Goal: Information Seeking & Learning: Check status

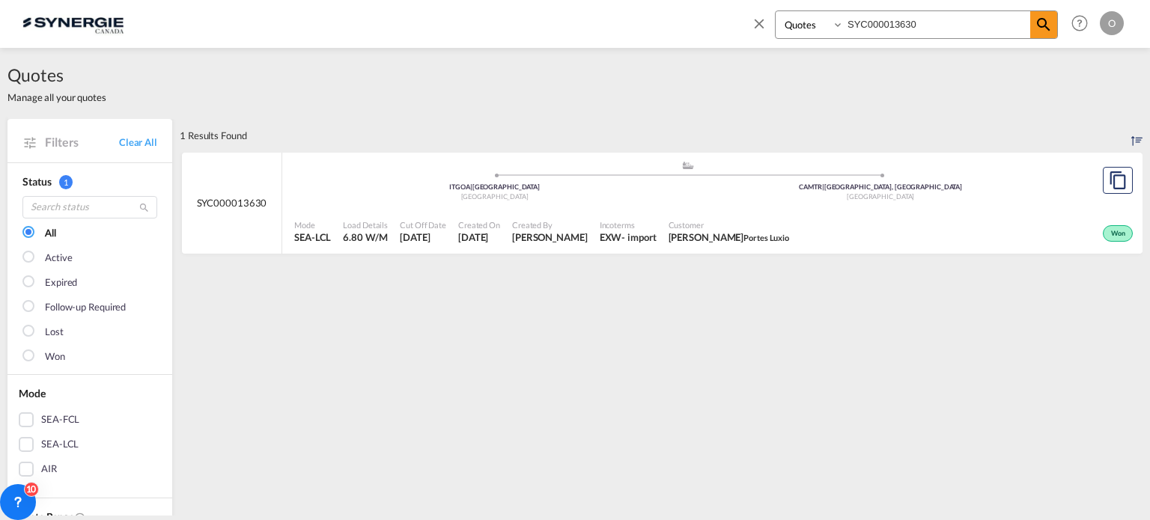
select select "Quotes"
click at [764, 17] on md-icon "icon-close" at bounding box center [759, 23] width 16 height 16
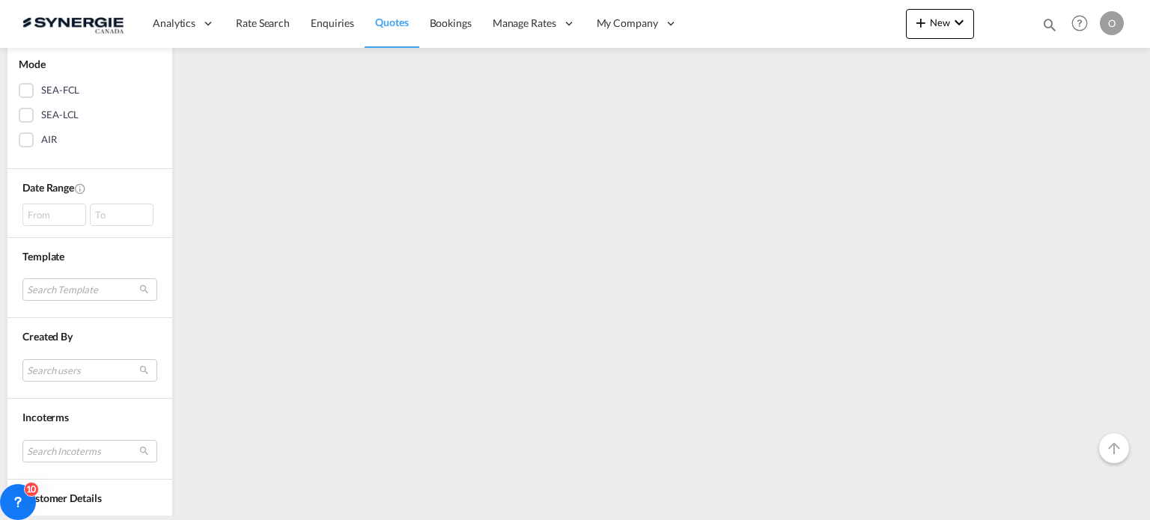
scroll to position [449, 0]
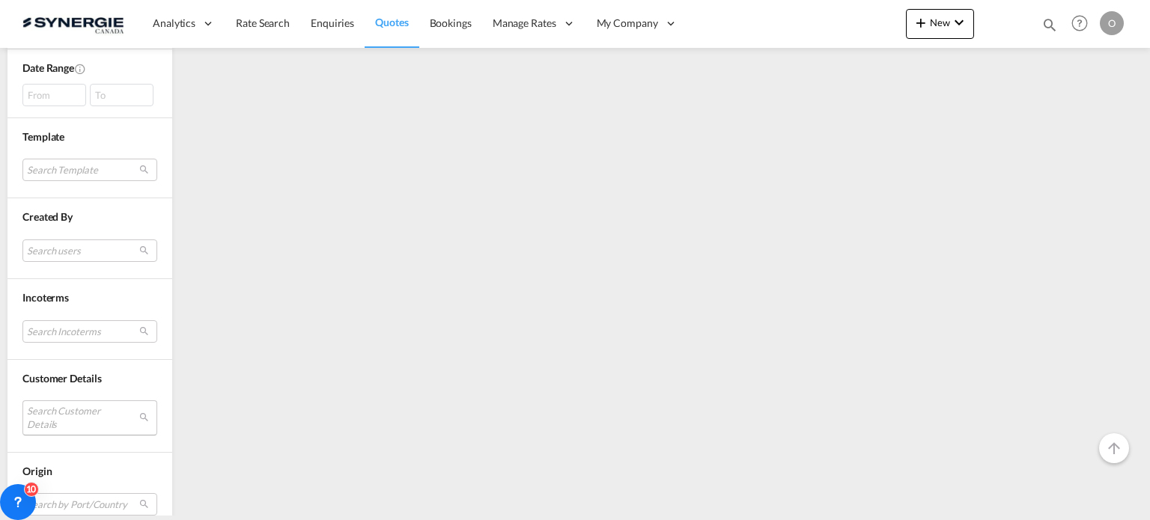
click at [72, 413] on md-select "Search Customer Details user name user [PERSON_NAME] [PERSON_NAME][EMAIL_ADDRES…" at bounding box center [89, 418] width 135 height 34
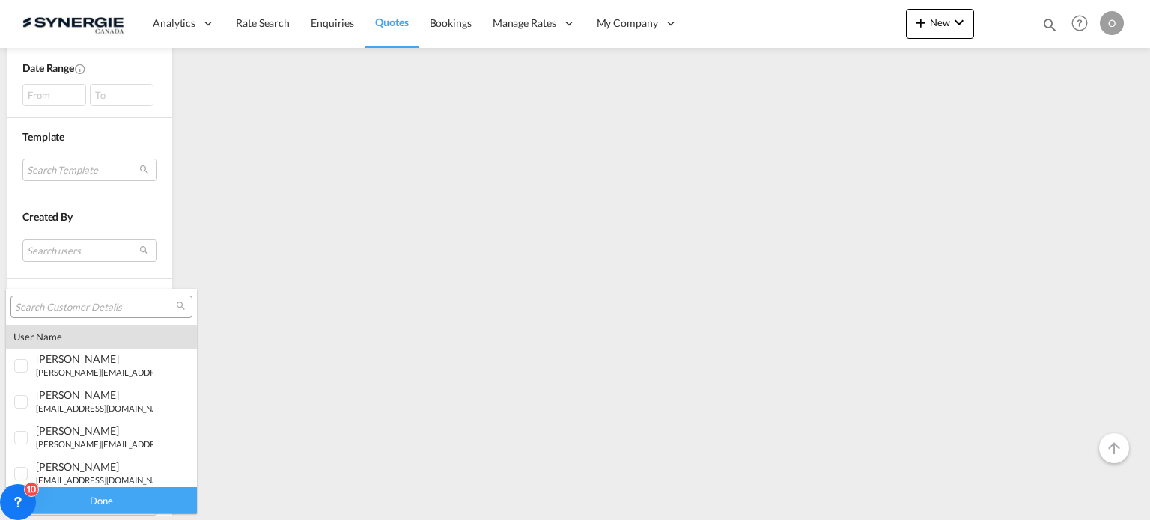
click at [128, 305] on input "search" at bounding box center [95, 307] width 161 height 13
type input "jolco"
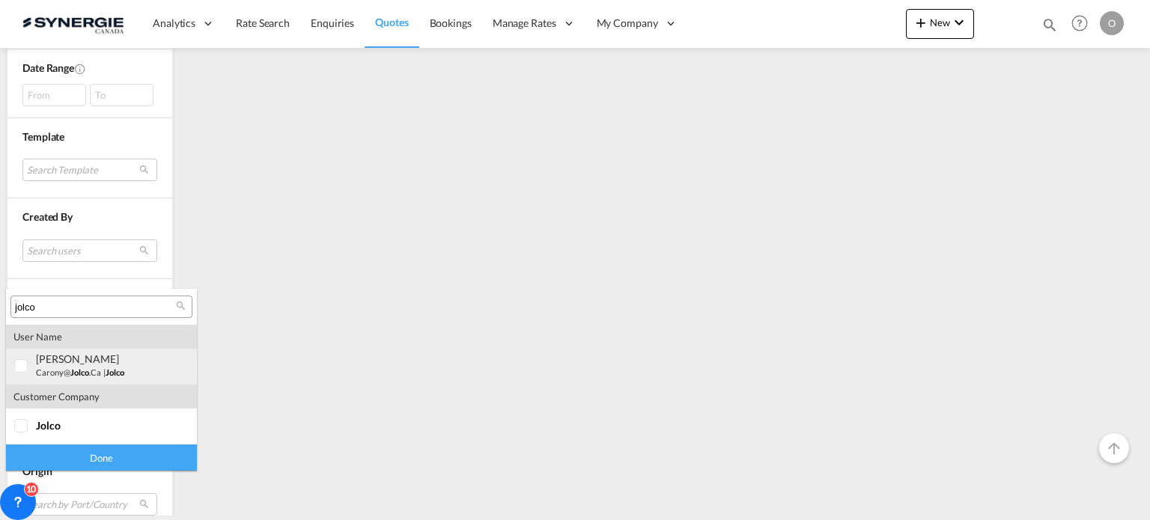
drag, startPoint x: 100, startPoint y: 356, endPoint x: 100, endPoint y: 452, distance: 95.9
click at [100, 356] on div "[PERSON_NAME]" at bounding box center [95, 359] width 118 height 13
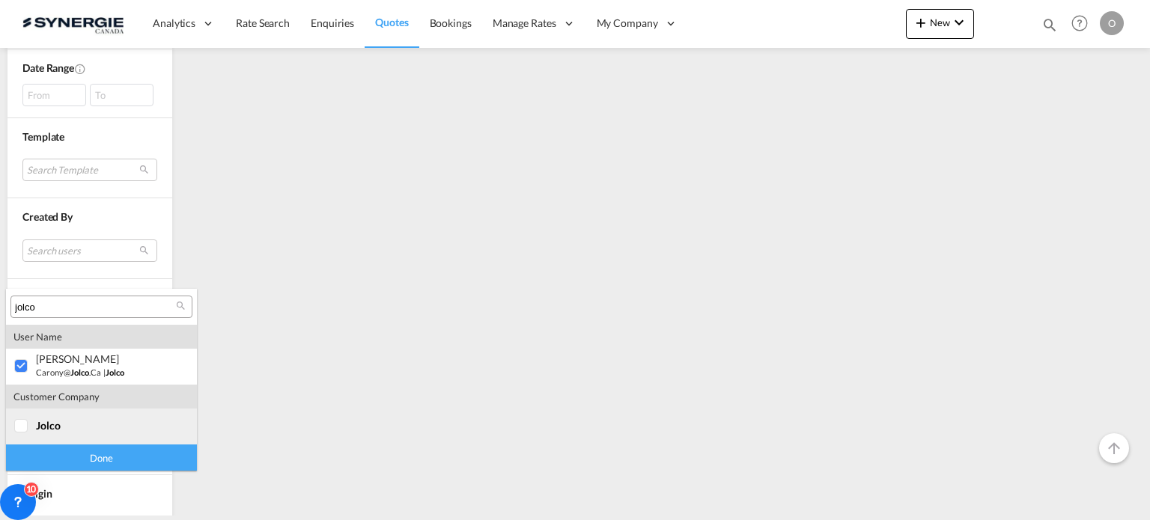
click at [36, 422] on span "jolco" at bounding box center [48, 425] width 25 height 13
click at [141, 455] on div "Done" at bounding box center [101, 458] width 191 height 26
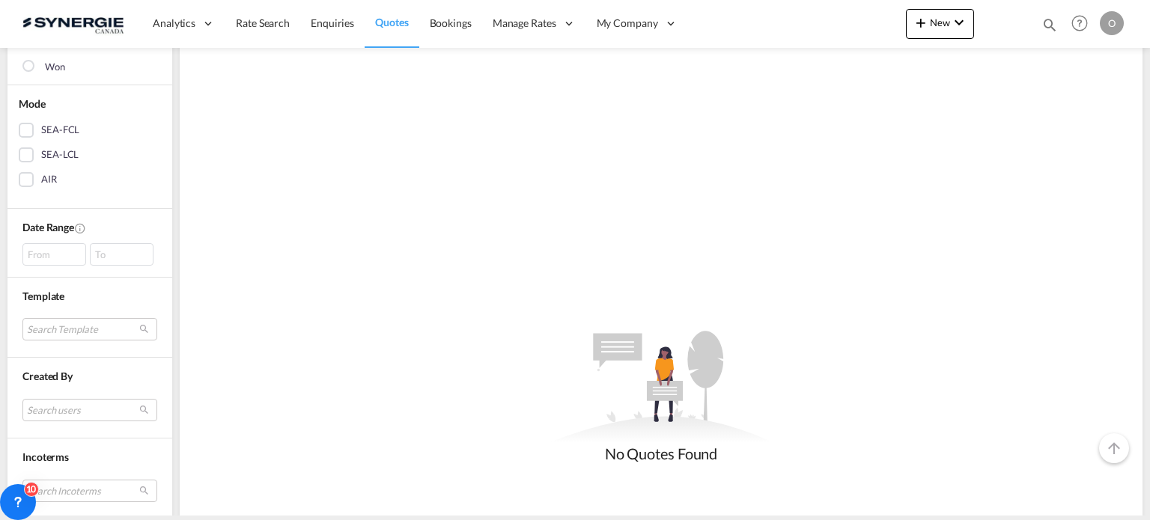
scroll to position [300, 0]
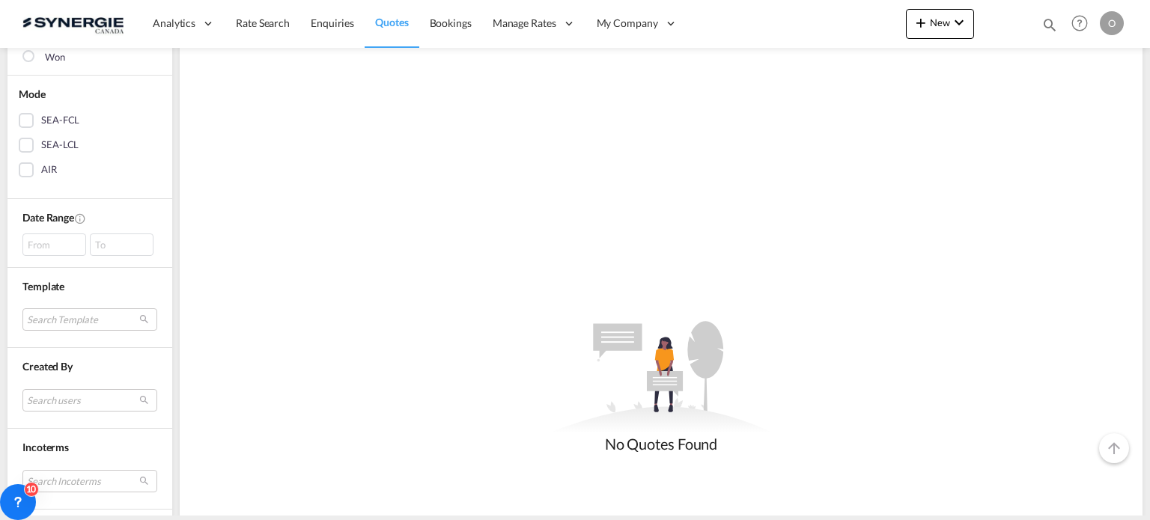
click at [42, 240] on div "From" at bounding box center [54, 245] width 64 height 22
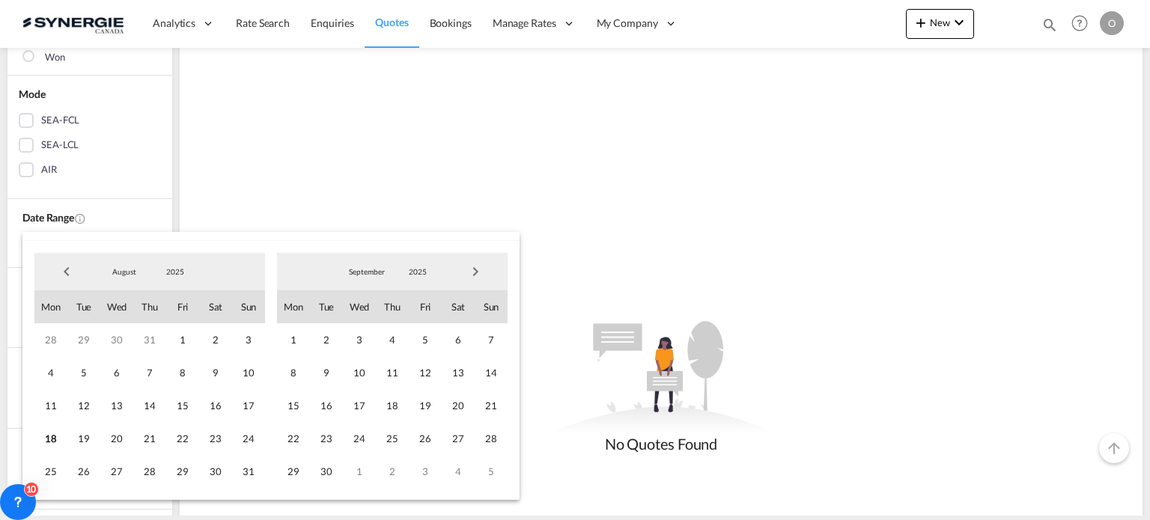
click at [73, 275] on span "Previous Month" at bounding box center [67, 272] width 30 height 30
click at [72, 267] on span "Previous Month" at bounding box center [67, 272] width 30 height 30
click at [89, 344] on span "1" at bounding box center [83, 340] width 33 height 33
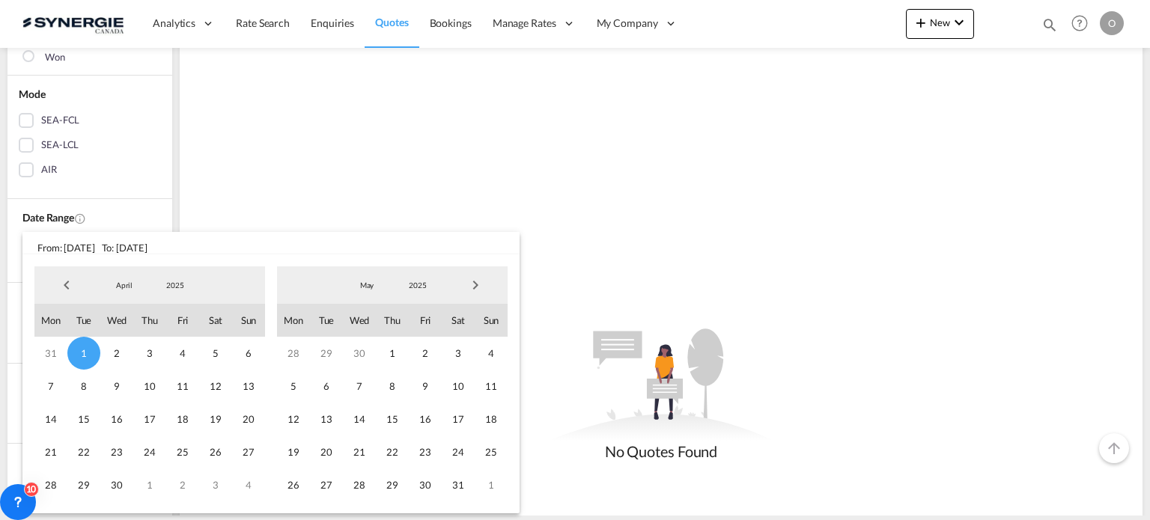
click at [478, 289] on span "Next Month" at bounding box center [476, 285] width 30 height 30
click at [291, 454] on span "18" at bounding box center [293, 452] width 33 height 33
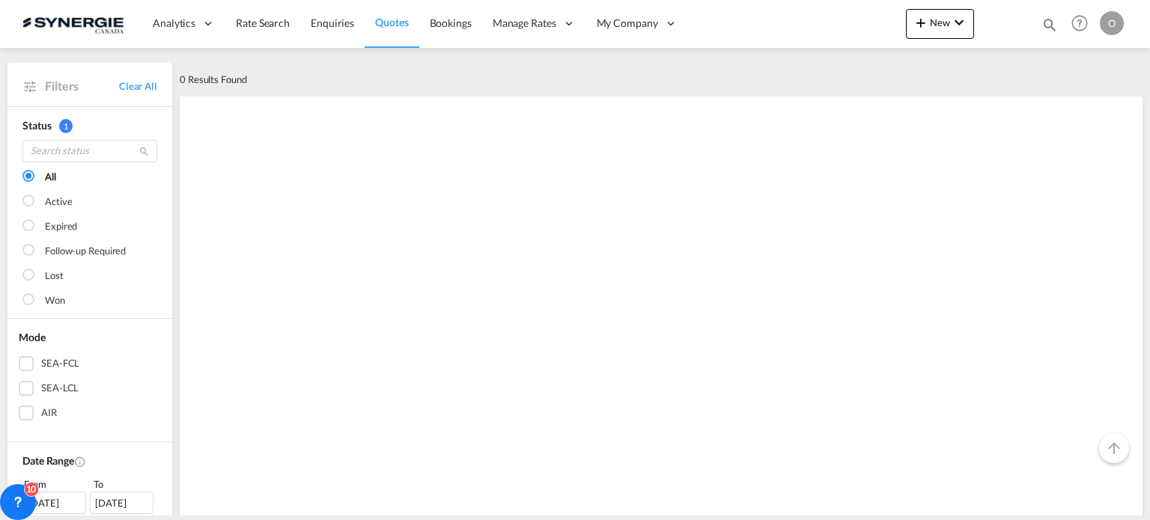
scroll to position [23, 0]
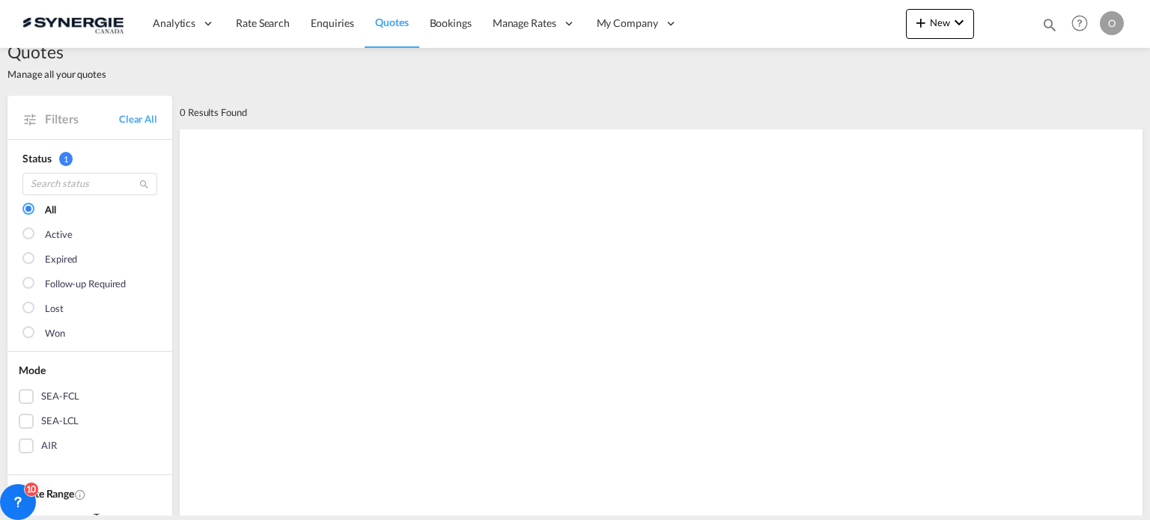
click at [382, 29] on span "Quotes" at bounding box center [391, 22] width 33 height 15
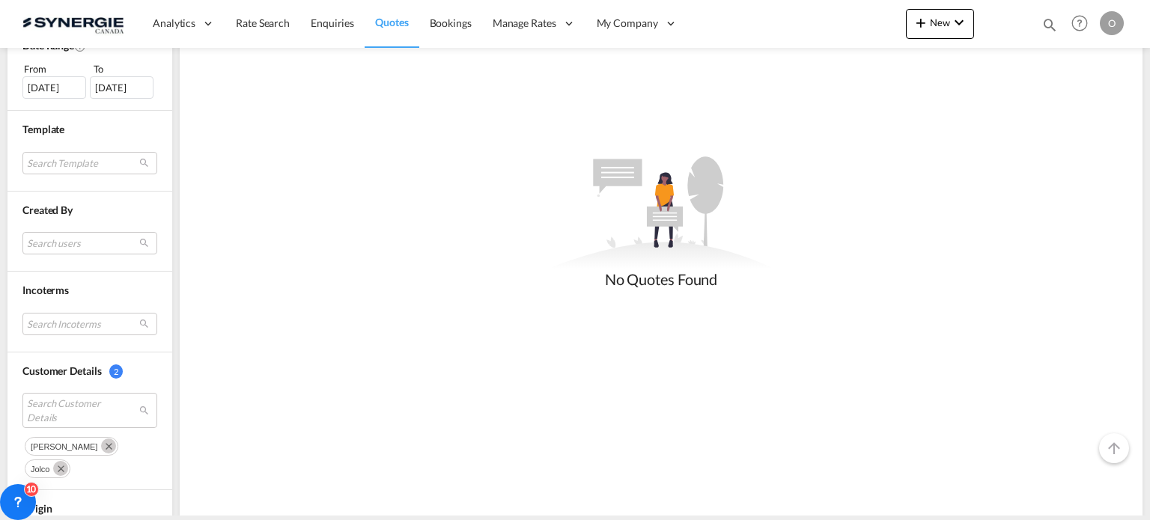
scroll to position [473, 0]
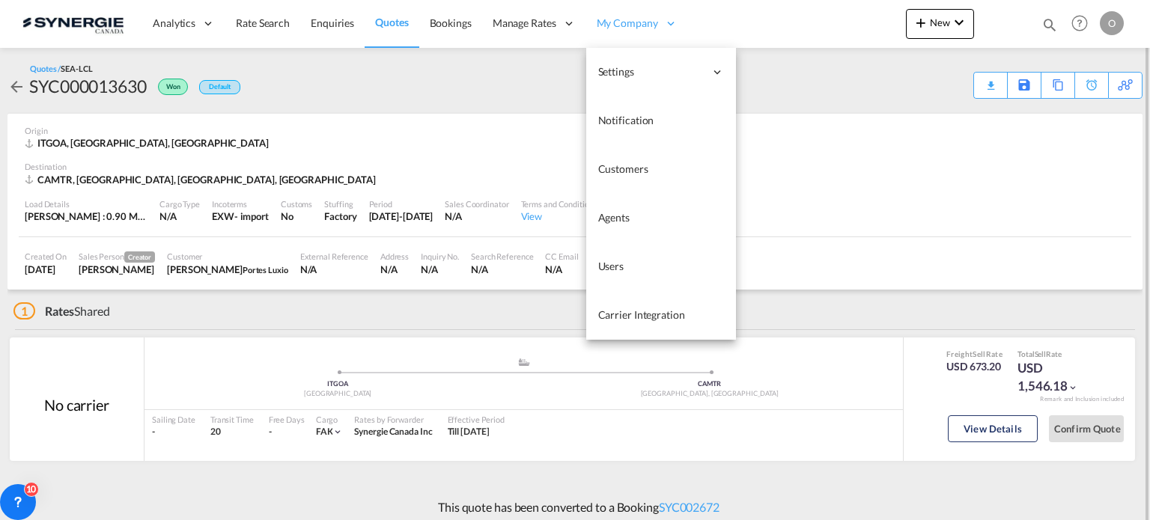
scroll to position [7, 0]
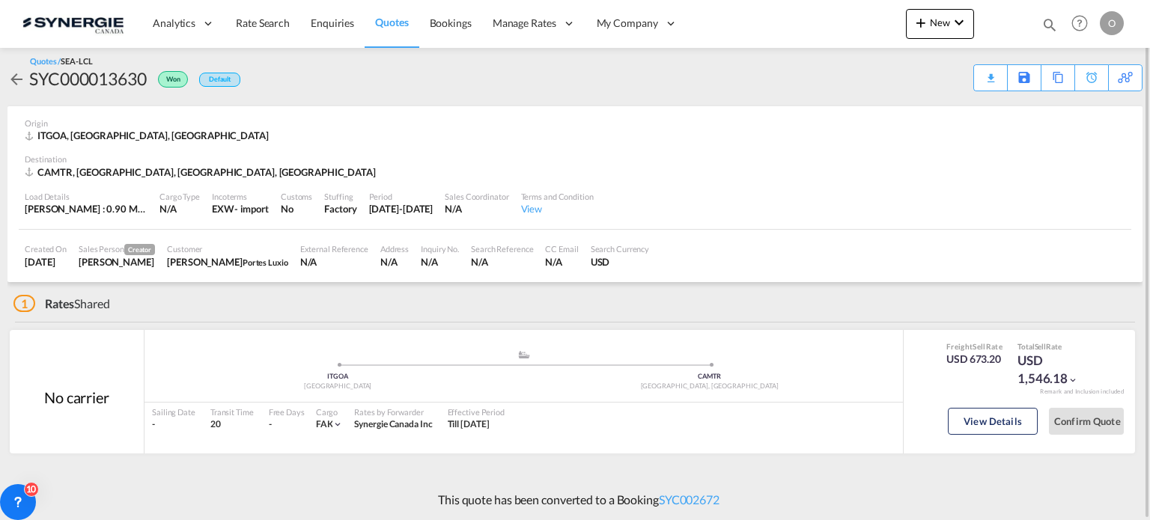
click at [393, 24] on span "Quotes" at bounding box center [391, 22] width 33 height 13
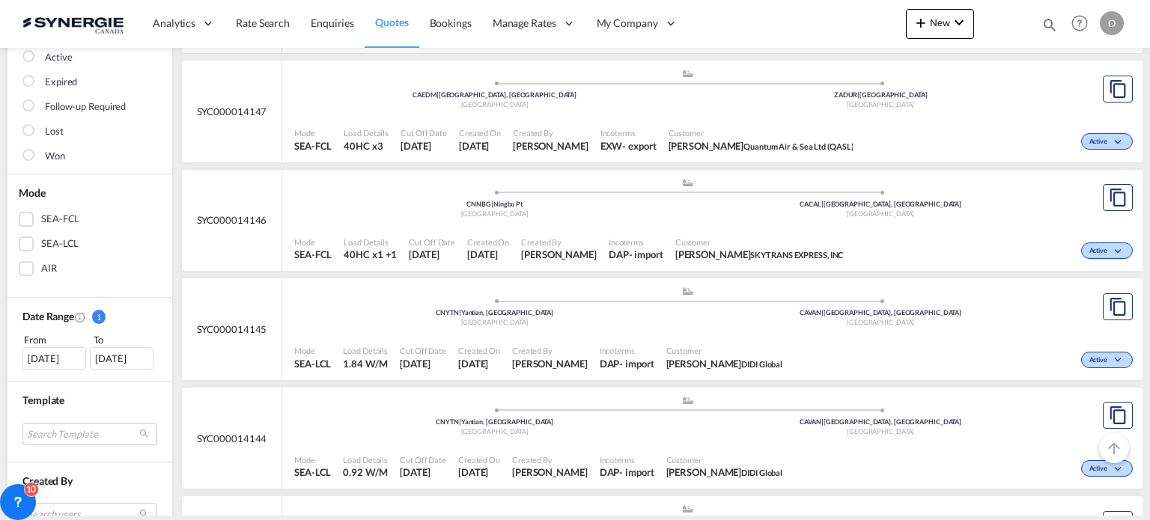
scroll to position [225, 0]
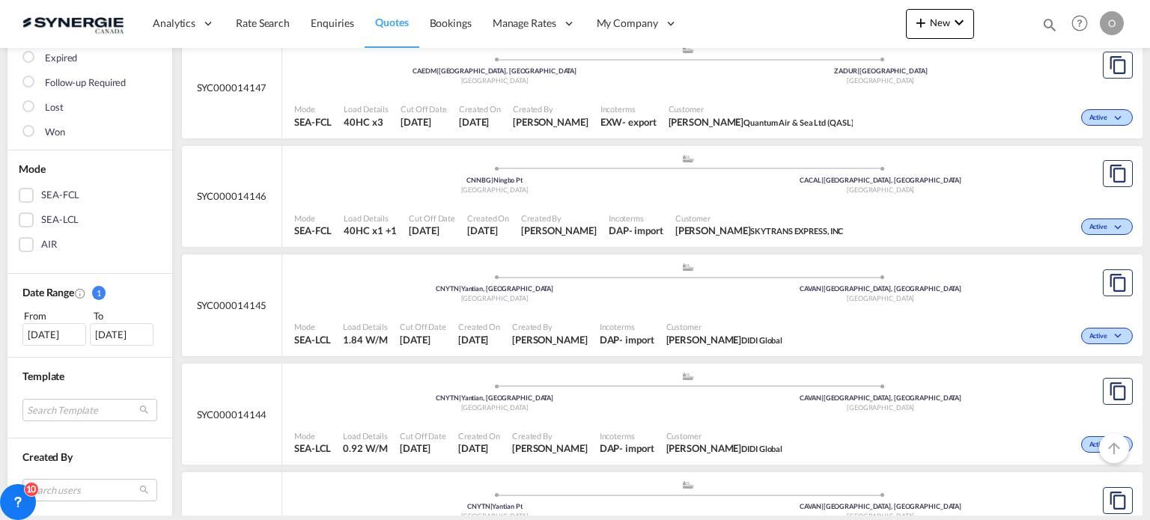
click at [60, 339] on div "19 Jul 2025" at bounding box center [54, 335] width 64 height 22
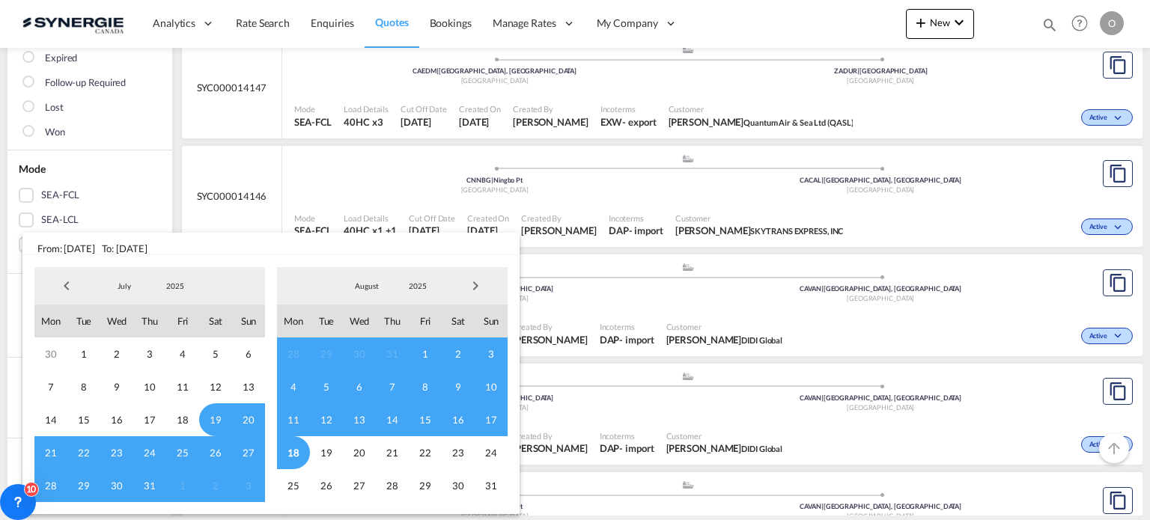
click at [69, 286] on span "Previous Month" at bounding box center [67, 286] width 30 height 30
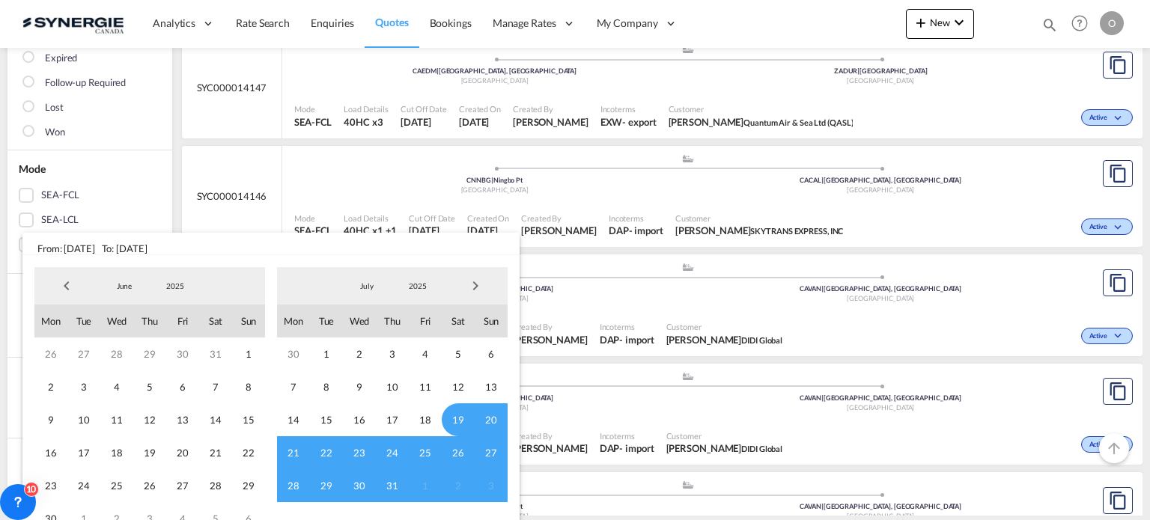
click at [69, 286] on span "Previous Month" at bounding box center [67, 286] width 30 height 30
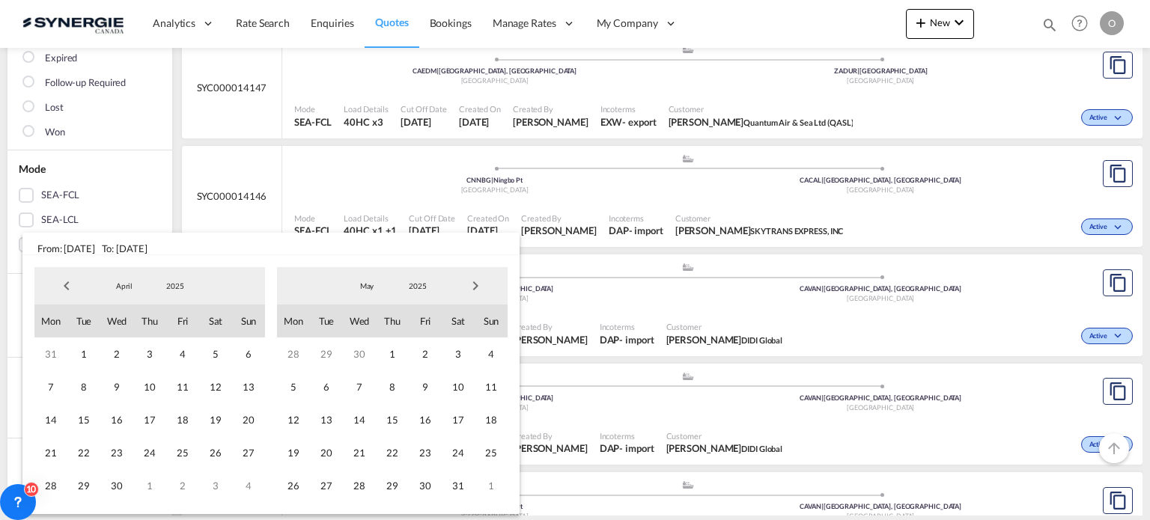
click at [69, 286] on span "Previous Month" at bounding box center [67, 286] width 30 height 30
click at [212, 352] on span "1" at bounding box center [215, 354] width 33 height 33
click at [477, 289] on span "Next Month" at bounding box center [476, 286] width 30 height 30
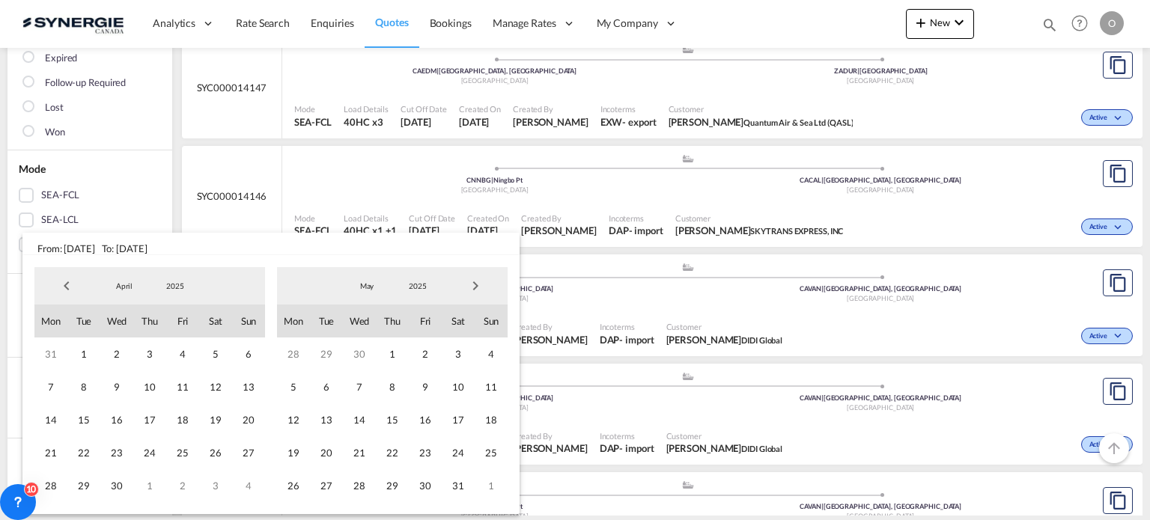
click at [477, 289] on span "Next Month" at bounding box center [476, 286] width 30 height 30
click at [280, 448] on span "18" at bounding box center [293, 453] width 33 height 33
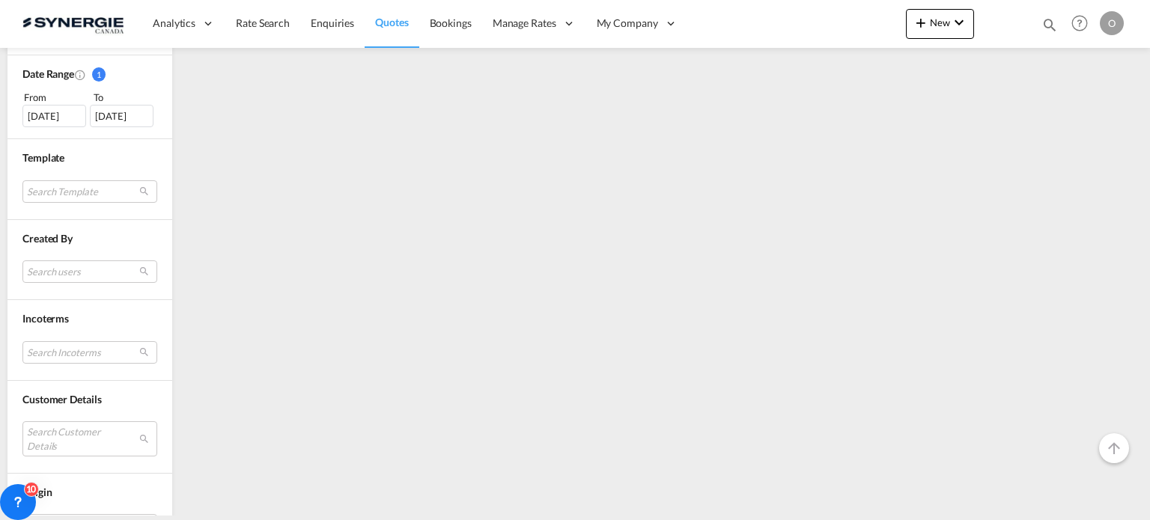
scroll to position [524, 0]
click at [97, 356] on md-select "Search Customer Details user name user [PERSON_NAME] [PERSON_NAME][EMAIL_ADDRES…" at bounding box center [89, 358] width 135 height 34
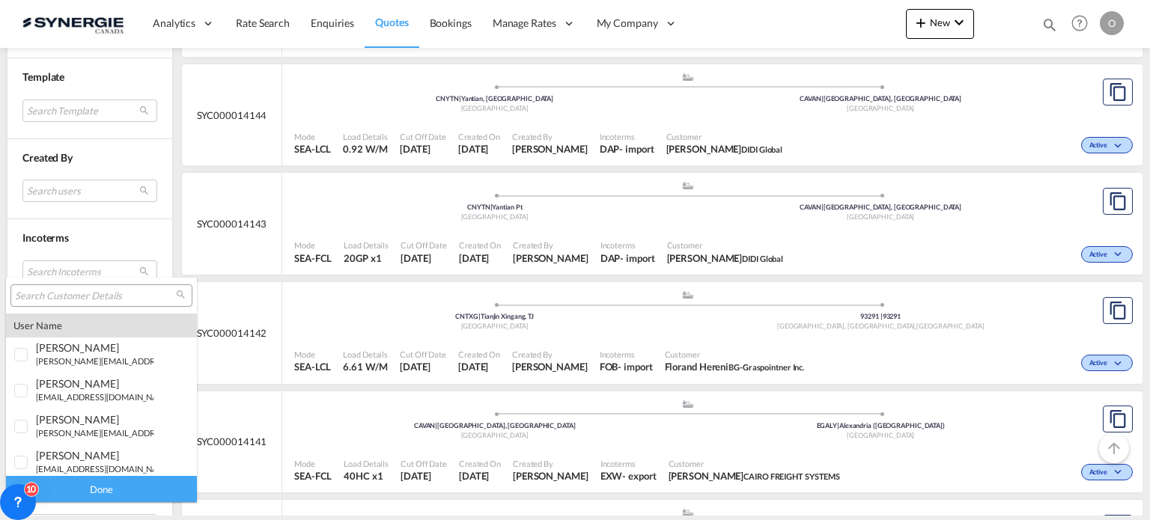
type md-option "[object Object]"
click at [97, 299] on input "search" at bounding box center [95, 296] width 161 height 13
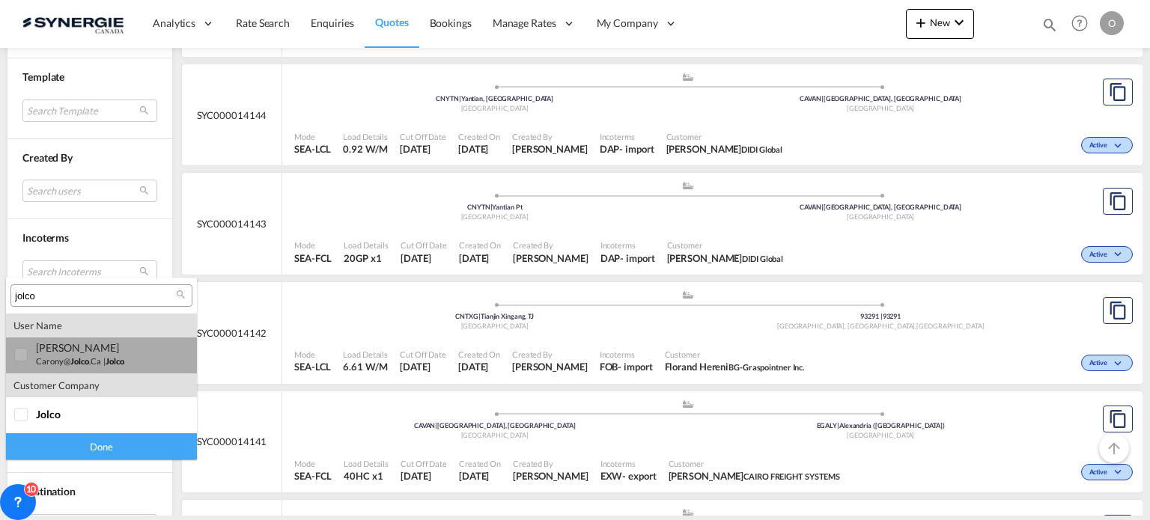
click at [99, 353] on div "[PERSON_NAME]" at bounding box center [95, 348] width 118 height 13
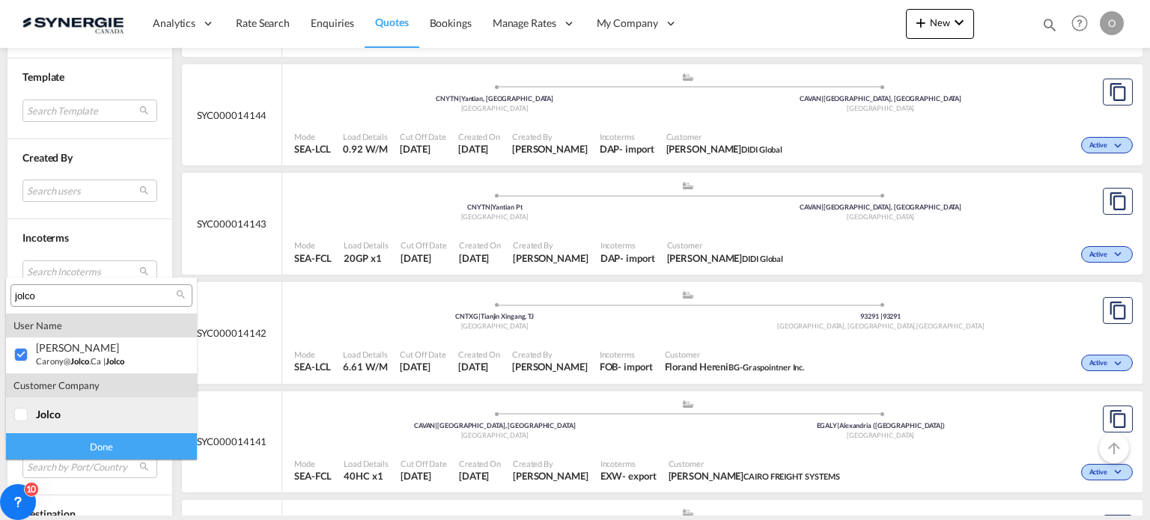
click at [40, 408] on span "jolco" at bounding box center [48, 414] width 25 height 13
click at [79, 294] on input "jolco" at bounding box center [95, 296] width 161 height 13
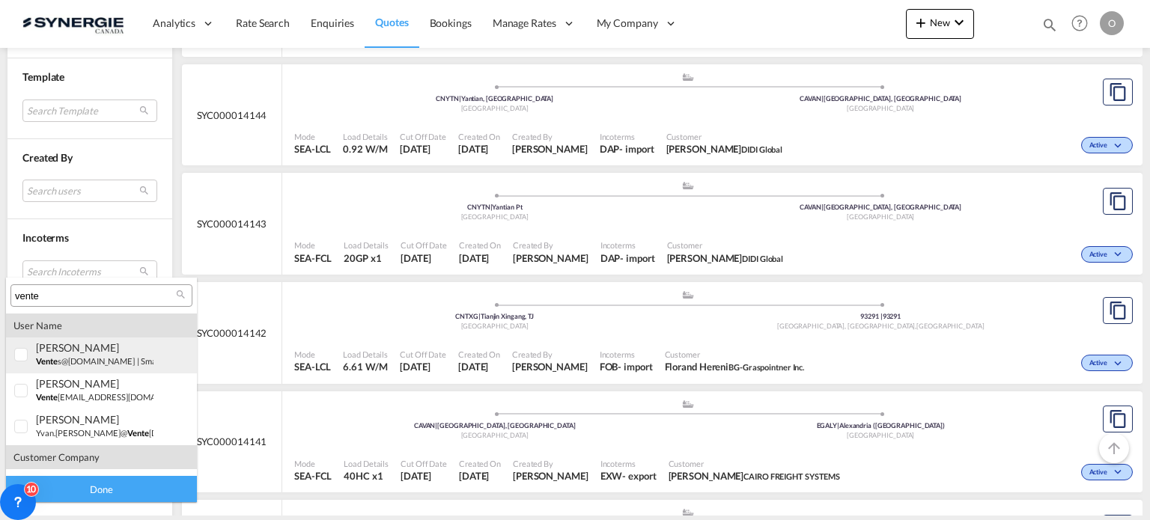
scroll to position [29, 0]
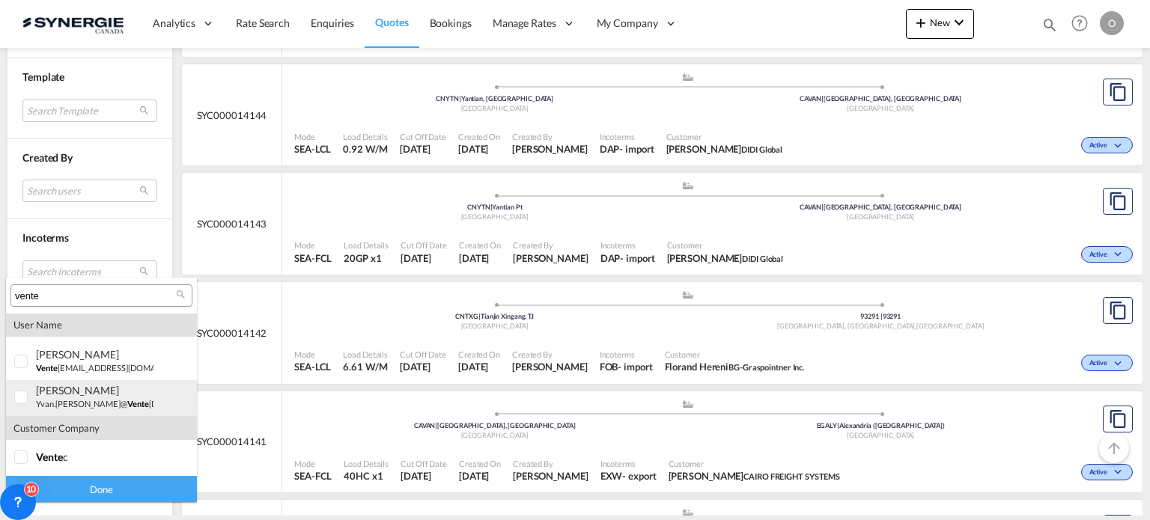
type input "vente"
click at [84, 403] on small "yvan.benoit@ vente c.ca" at bounding box center [126, 404] width 180 height 10
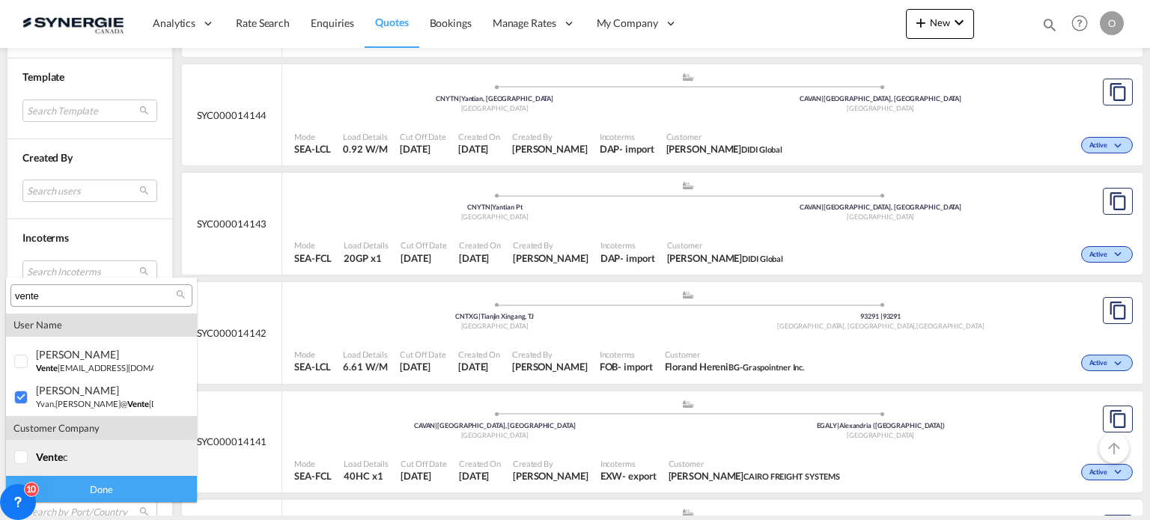
click at [97, 461] on div "vente c" at bounding box center [95, 457] width 118 height 13
click at [101, 488] on div "Done" at bounding box center [101, 489] width 191 height 26
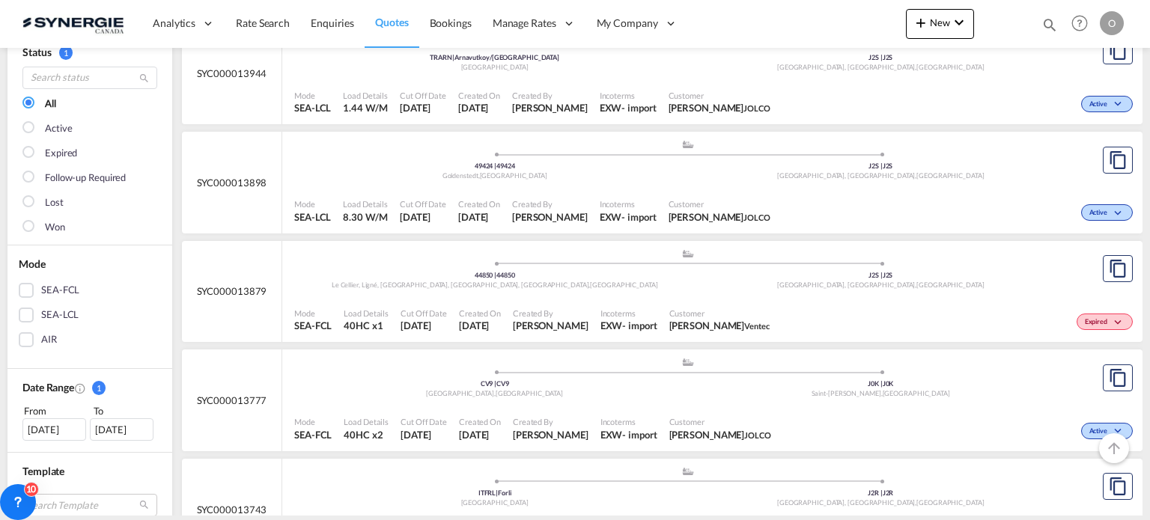
scroll to position [150, 0]
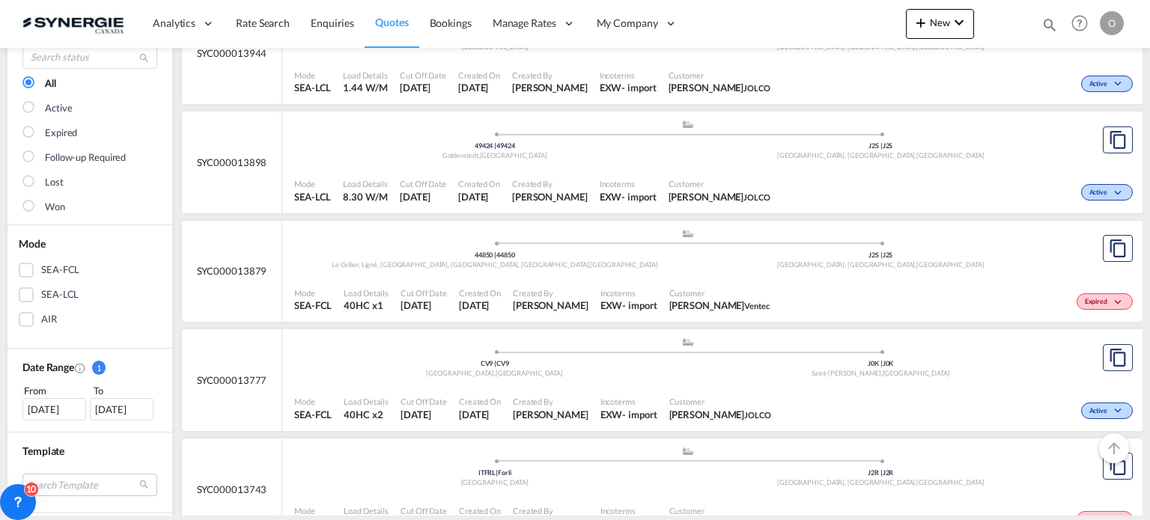
click at [776, 296] on div "Expired" at bounding box center [956, 300] width 361 height 37
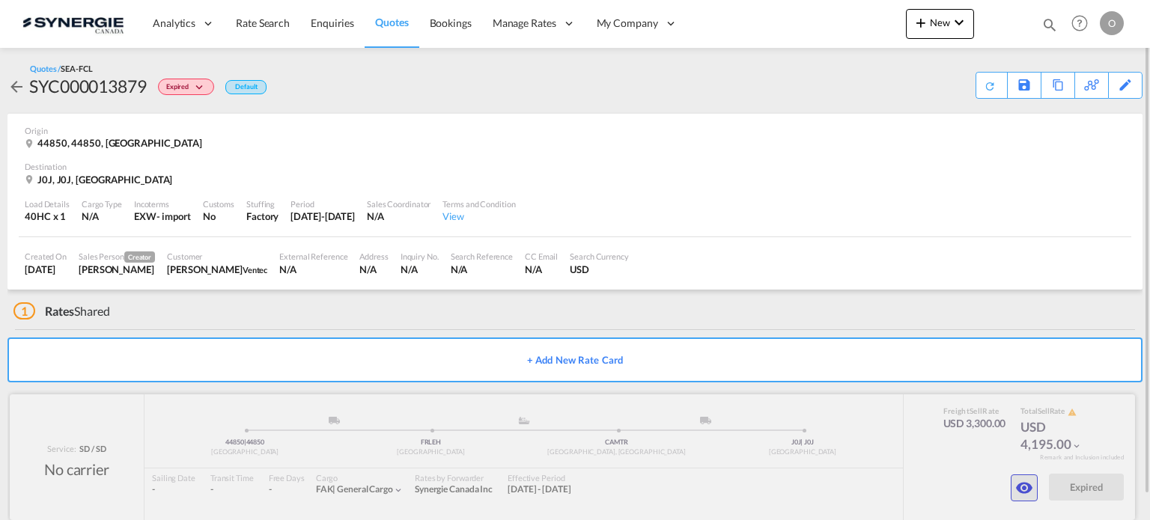
click at [1028, 488] on md-icon "icon-eye" at bounding box center [1025, 488] width 18 height 18
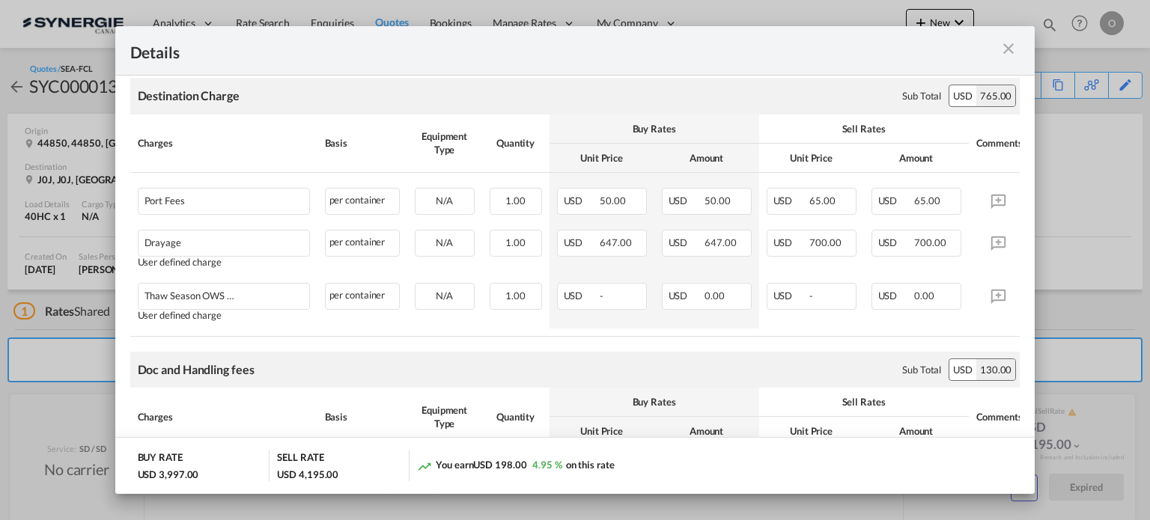
scroll to position [599, 0]
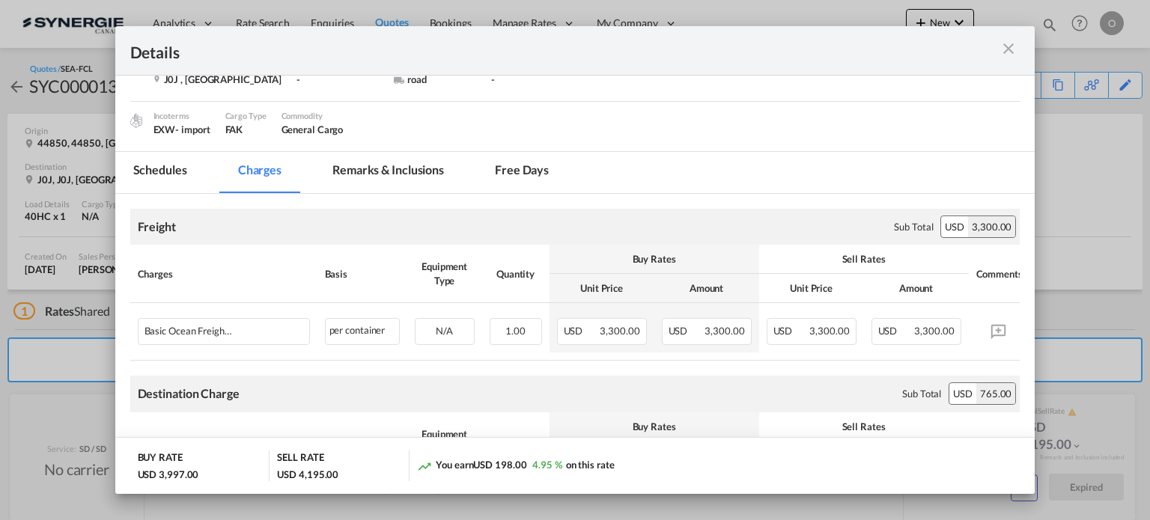
click at [408, 174] on md-tab-item "Remarks & Inclusions" at bounding box center [389, 172] width 148 height 41
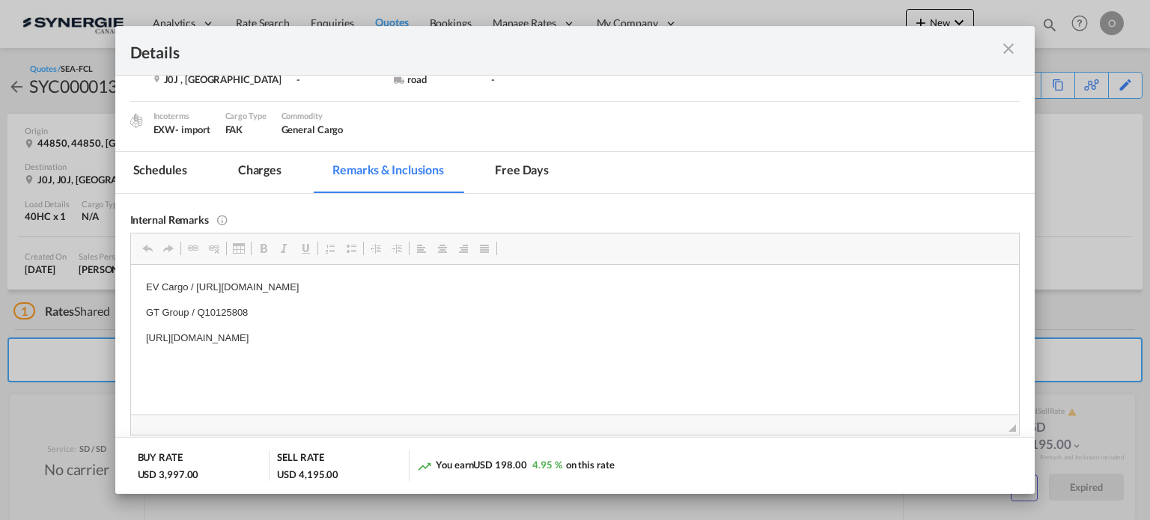
scroll to position [0, 0]
click at [1022, 50] on div "Details" at bounding box center [575, 50] width 920 height 49
click at [240, 173] on md-tab-item "Charges" at bounding box center [259, 172] width 79 height 41
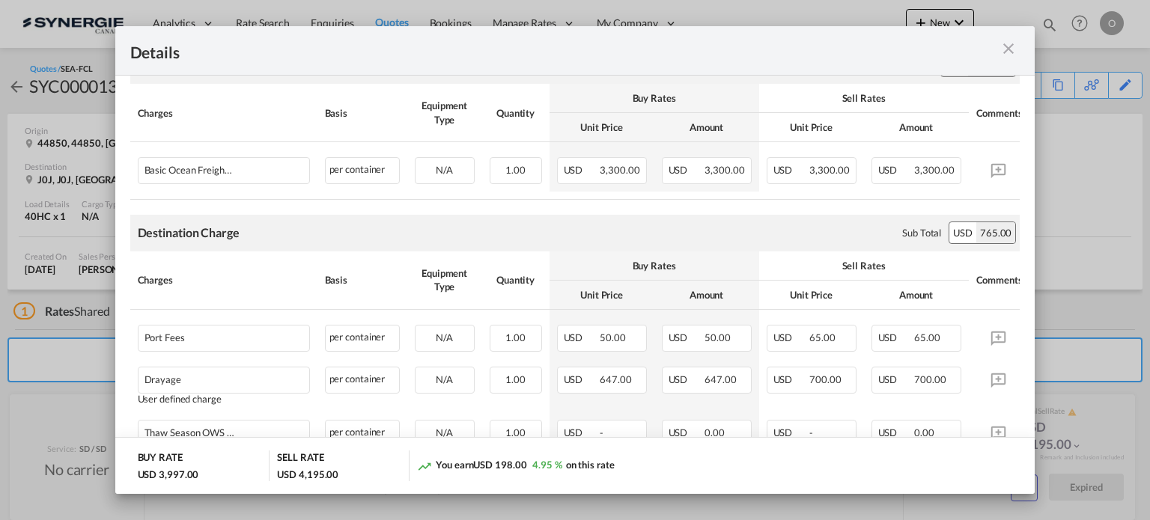
scroll to position [309, 0]
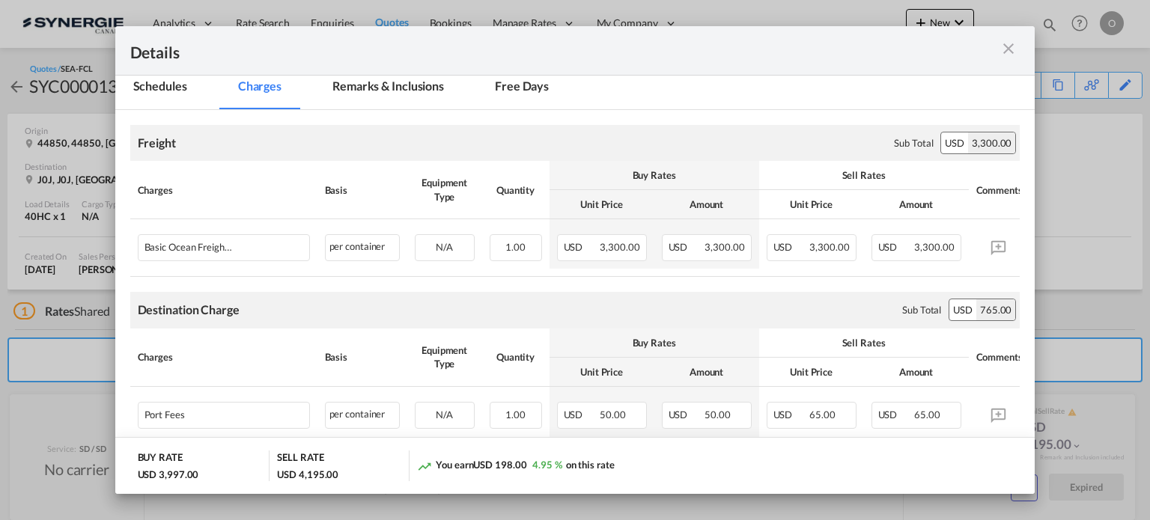
click at [383, 80] on md-tab-item "Remarks & Inclusions" at bounding box center [389, 88] width 148 height 41
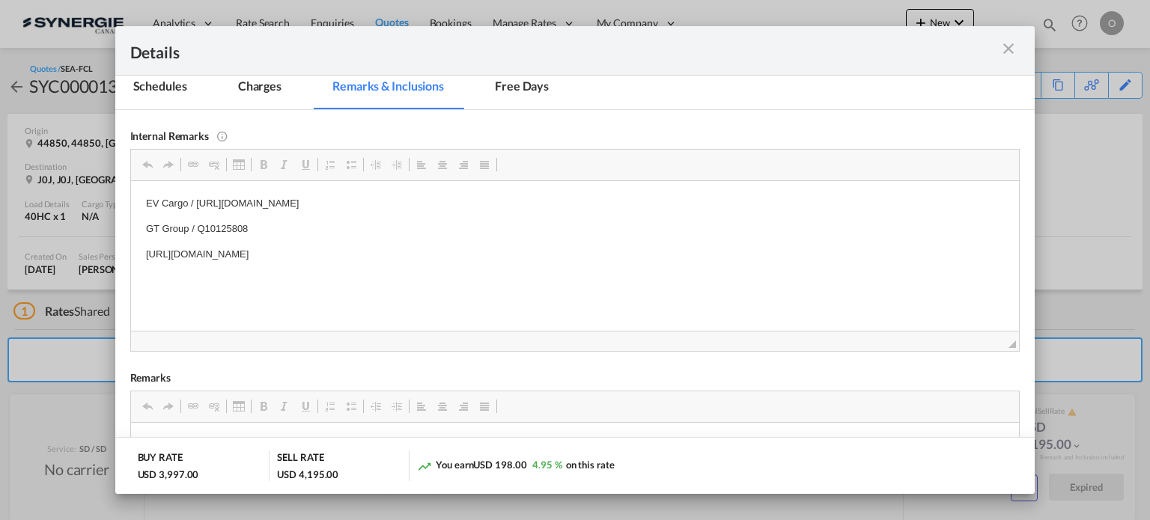
scroll to position [234, 0]
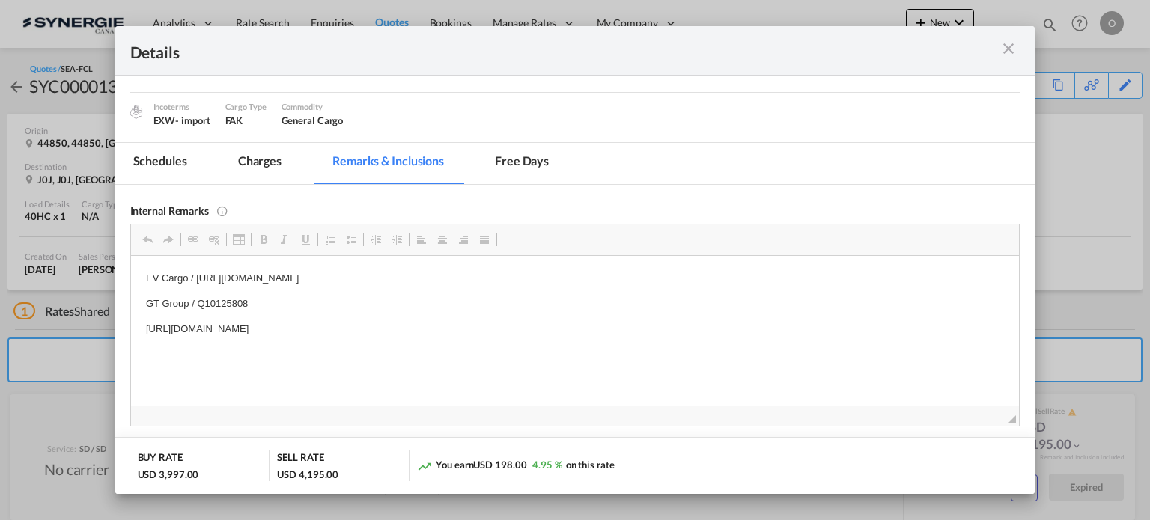
click at [267, 152] on md-tab-item "Charges" at bounding box center [259, 163] width 79 height 41
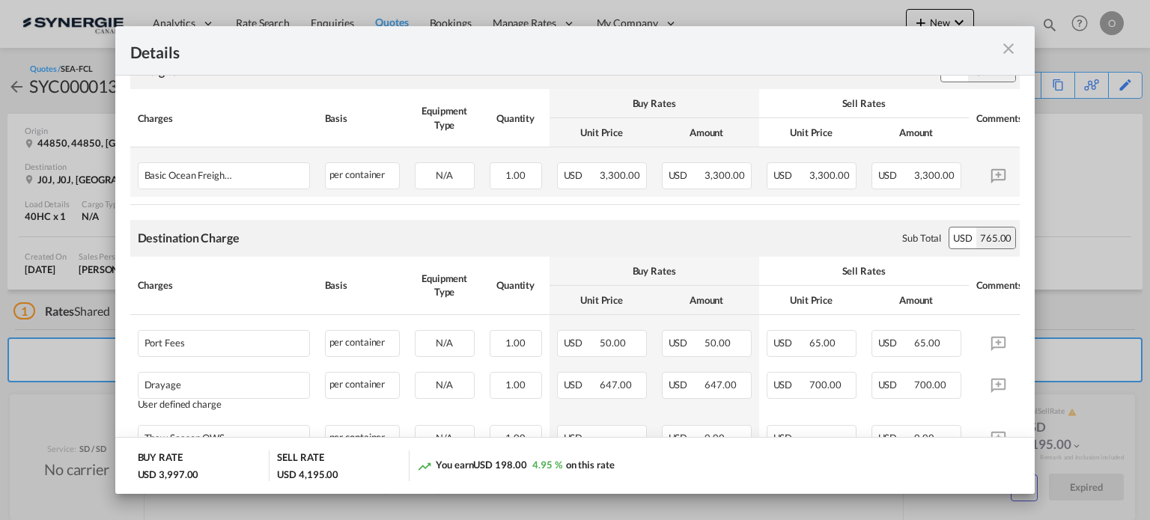
scroll to position [383, 0]
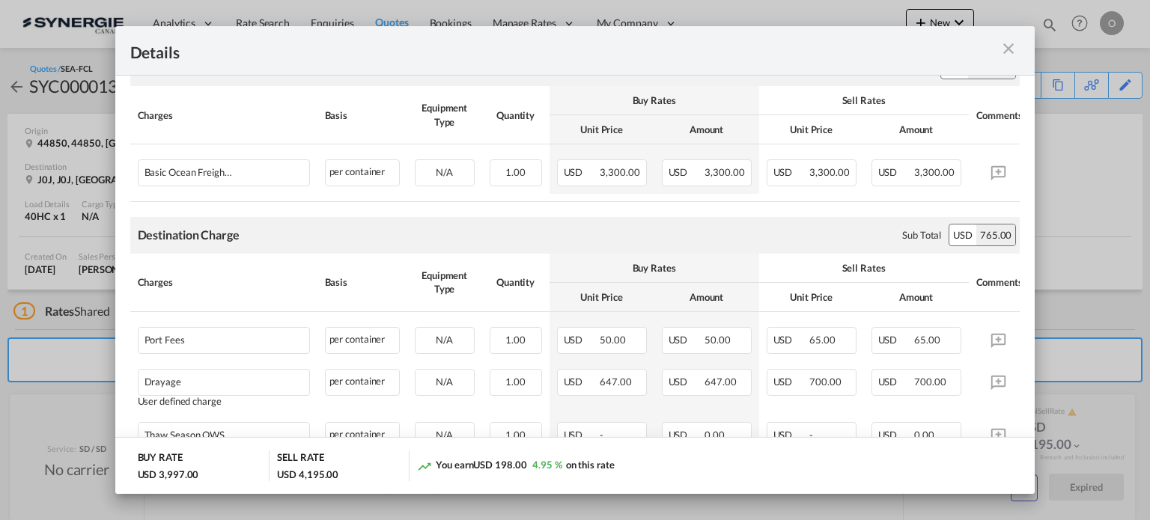
click at [1005, 50] on md-icon "icon-close m-3 fg-AAA8AD cursor" at bounding box center [1009, 49] width 18 height 18
